Goal: Task Accomplishment & Management: Use online tool/utility

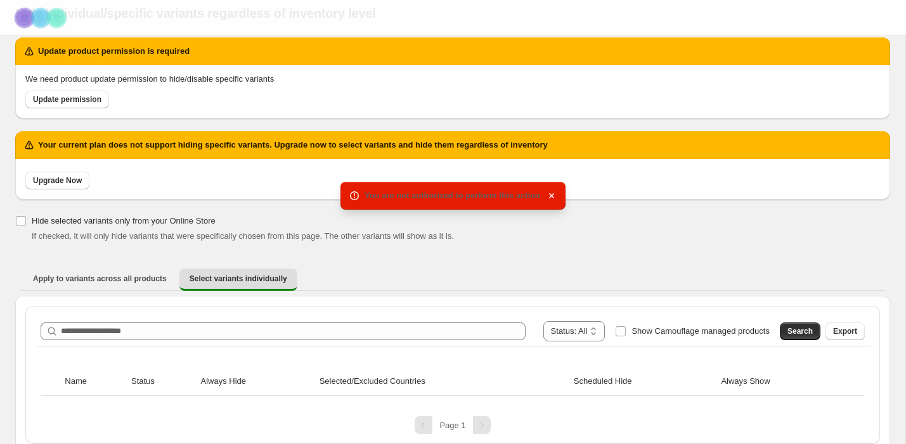
scroll to position [55, 0]
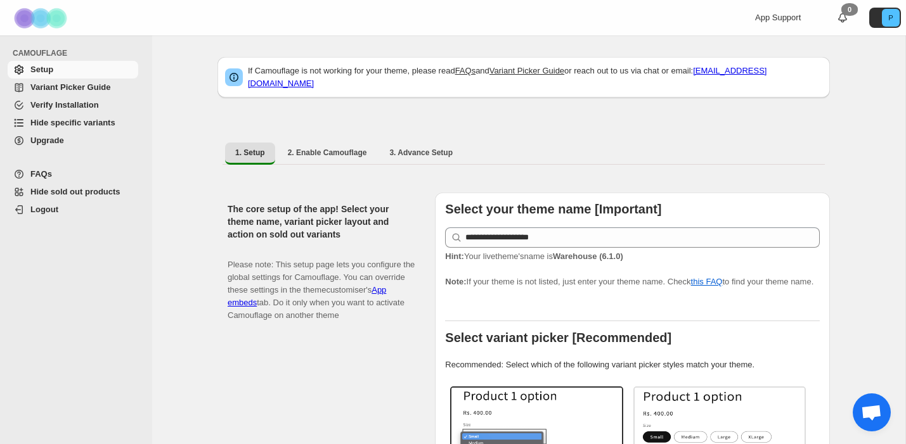
click at [107, 124] on span "Hide specific variants" at bounding box center [72, 123] width 85 height 10
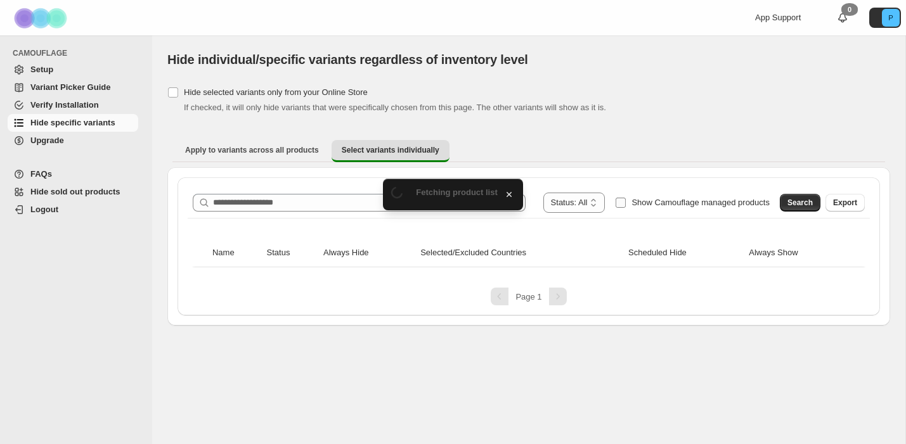
click at [749, 206] on span "Show Camouflage managed products" at bounding box center [700, 203] width 138 height 10
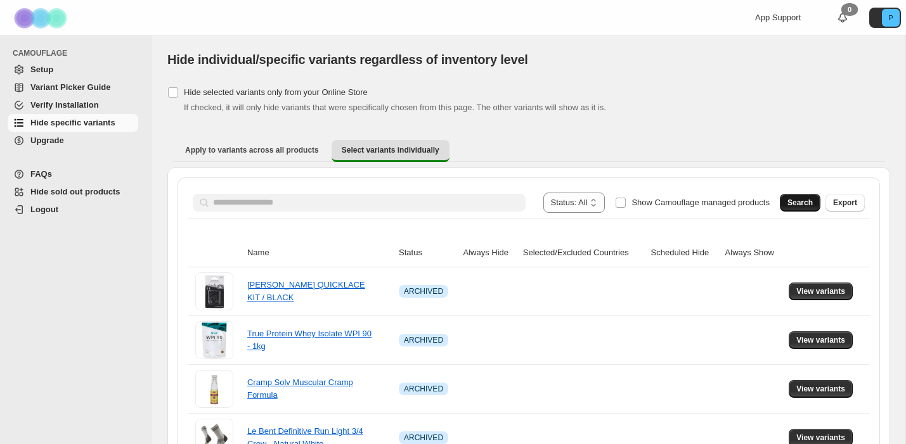
click at [790, 205] on span "Search" at bounding box center [799, 203] width 25 height 10
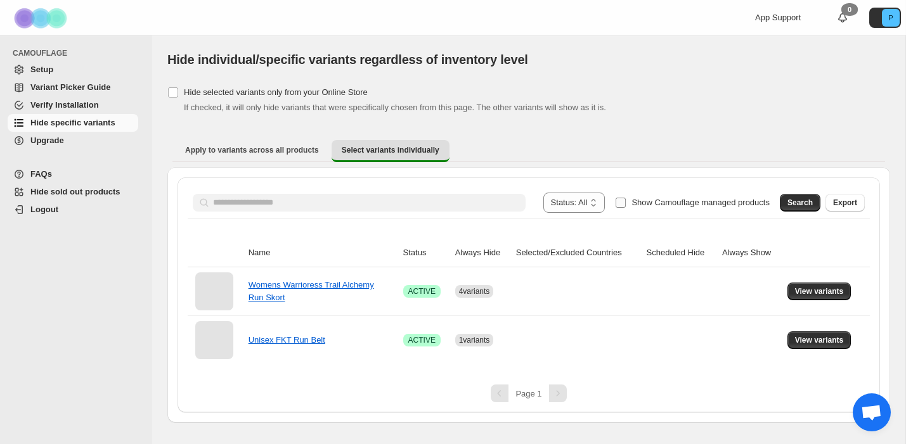
click at [667, 202] on span "Show Camouflage managed products" at bounding box center [700, 203] width 138 height 10
click at [793, 210] on button "Search" at bounding box center [800, 203] width 41 height 18
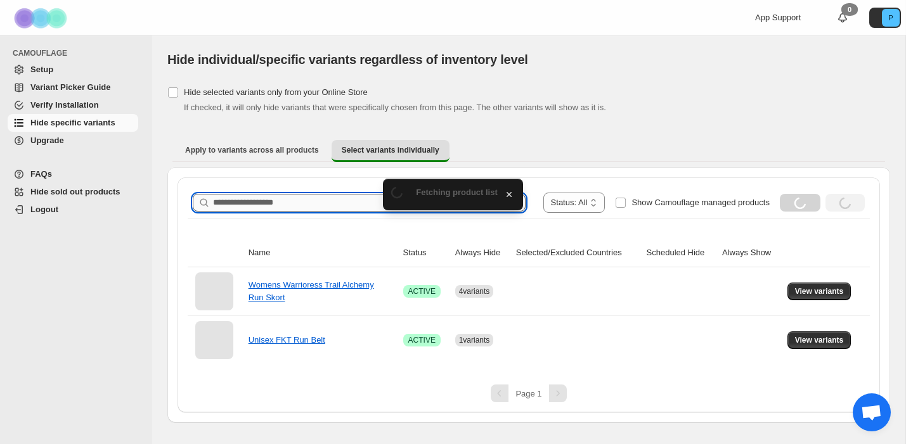
click at [320, 201] on input "Search product name" at bounding box center [369, 203] width 313 height 18
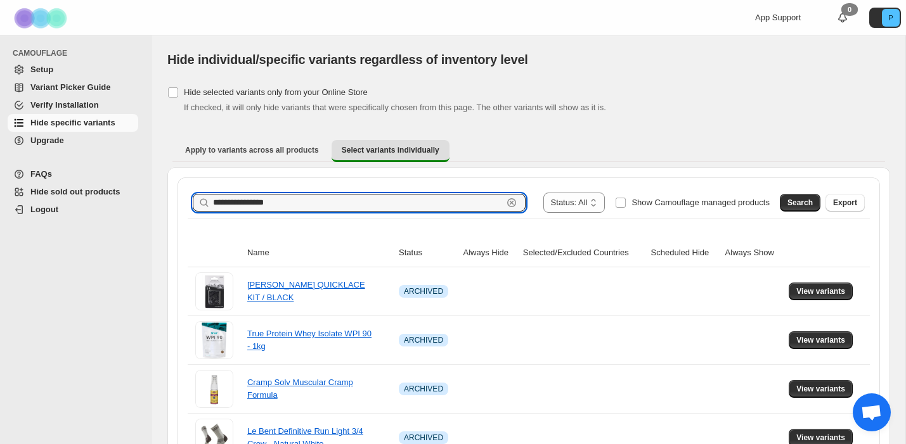
type input "**********"
click at [796, 206] on span "Search" at bounding box center [799, 203] width 25 height 10
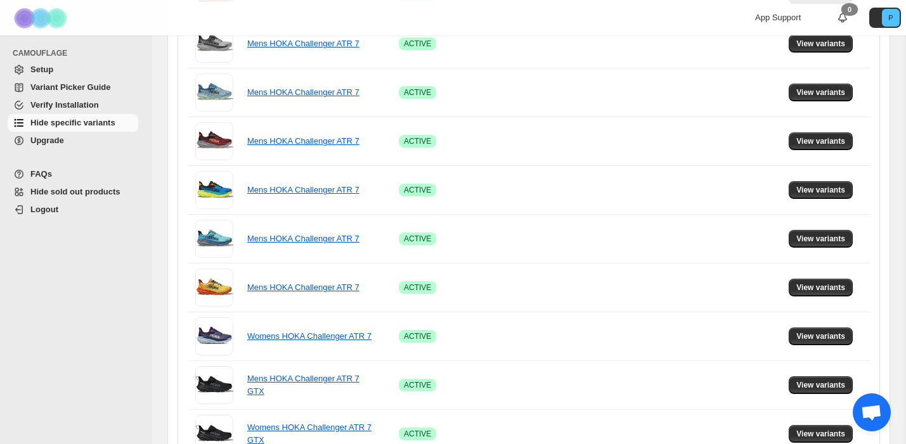
scroll to position [857, 0]
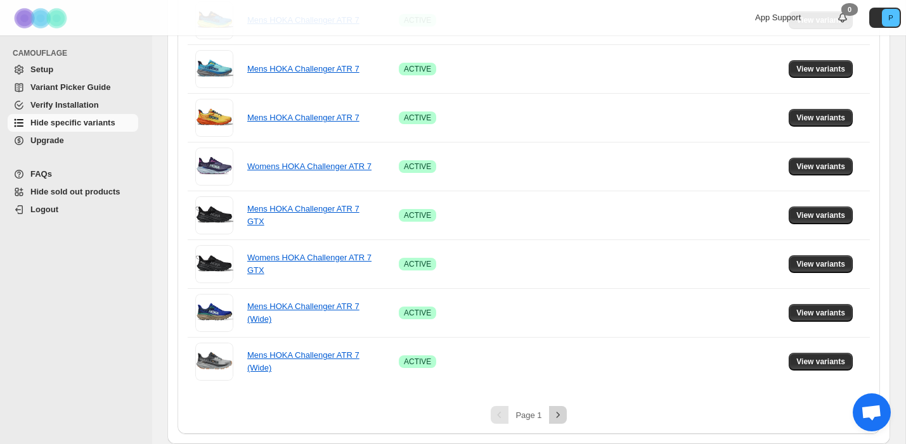
click at [551, 410] on icon "Next" at bounding box center [557, 415] width 13 height 13
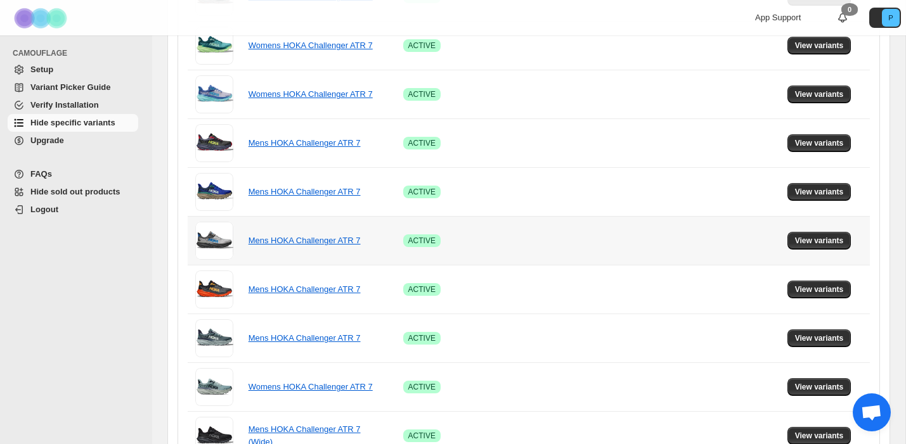
scroll to position [808, 0]
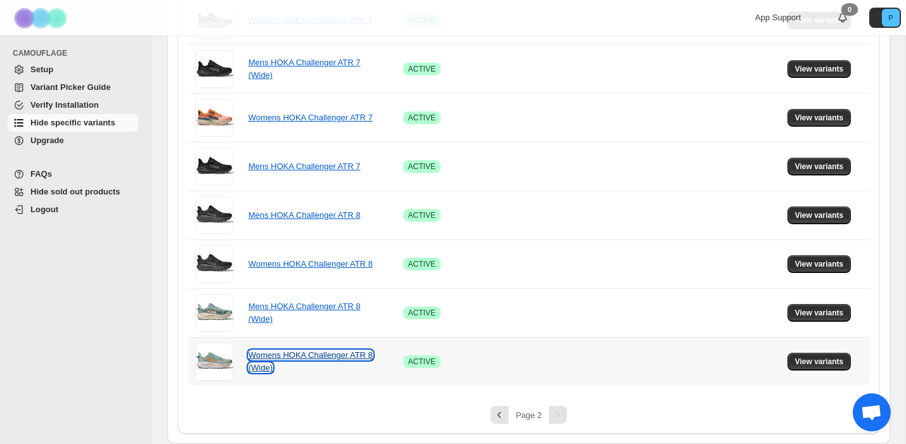
click at [276, 352] on link "Womens HOKA Challenger ATR 8 (Wide)" at bounding box center [310, 362] width 124 height 22
click at [797, 363] on span "View variants" at bounding box center [819, 362] width 49 height 10
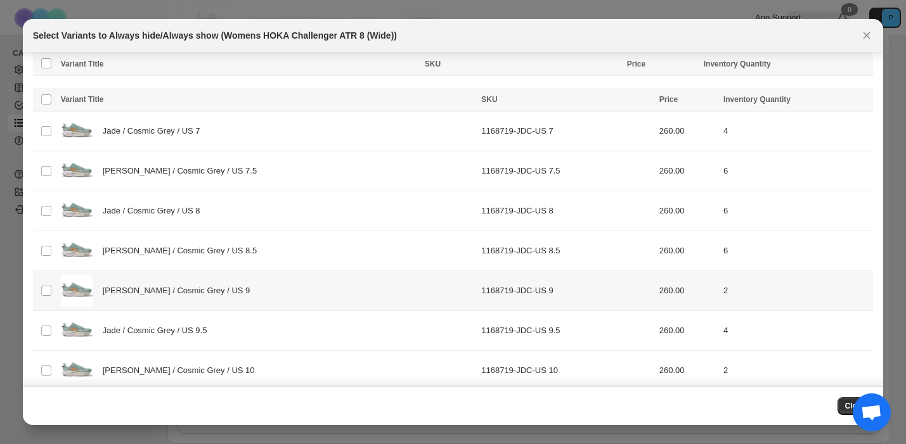
scroll to position [134, 0]
